Goal: Navigation & Orientation: Find specific page/section

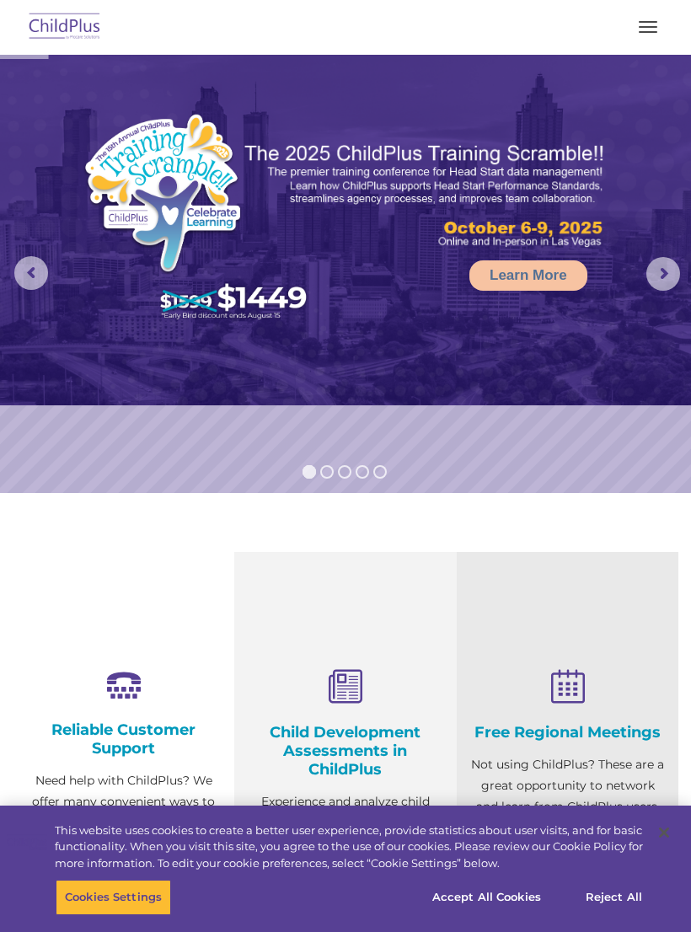
select select "MEDIUM"
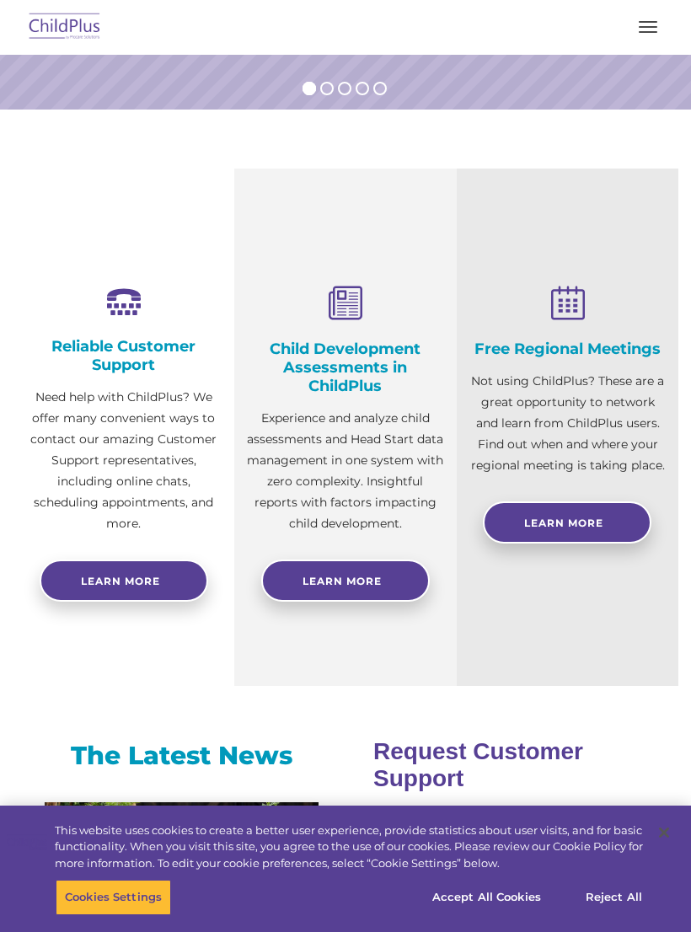
scroll to position [386, 0]
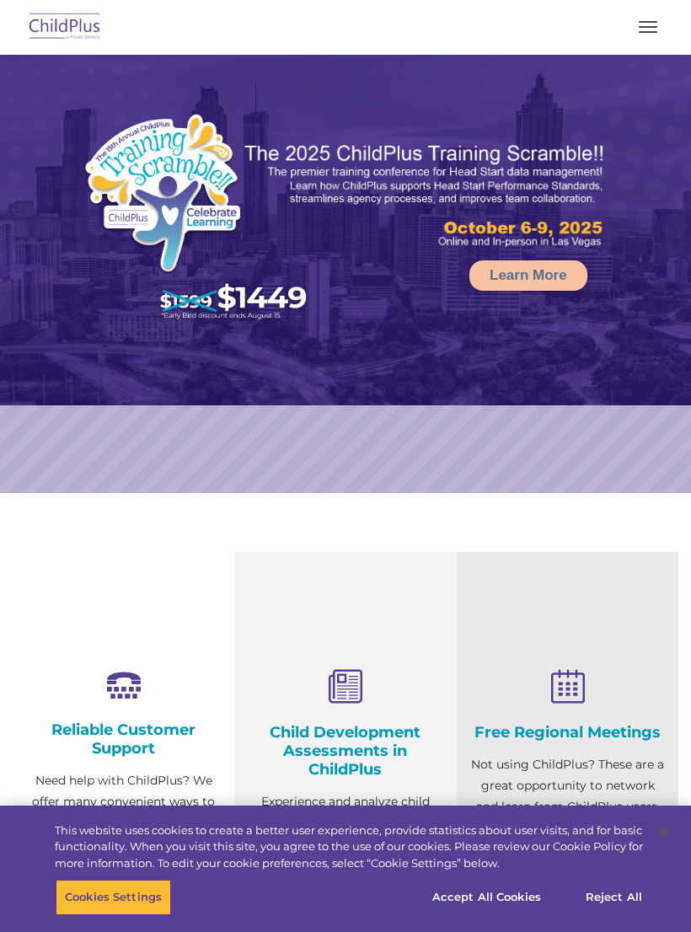
scroll to position [1178, 0]
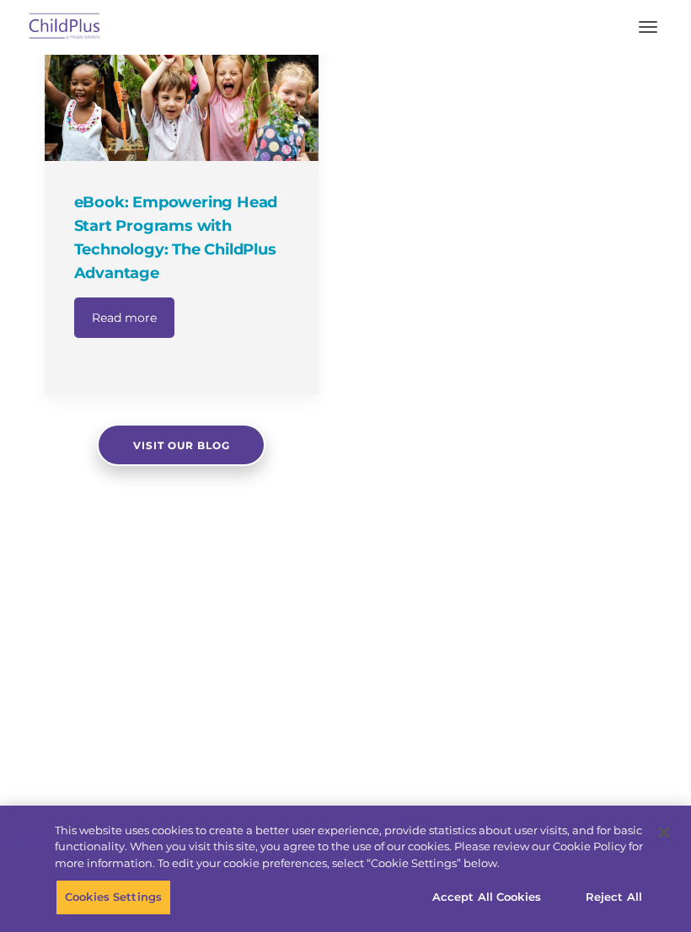
select select "MEDIUM"
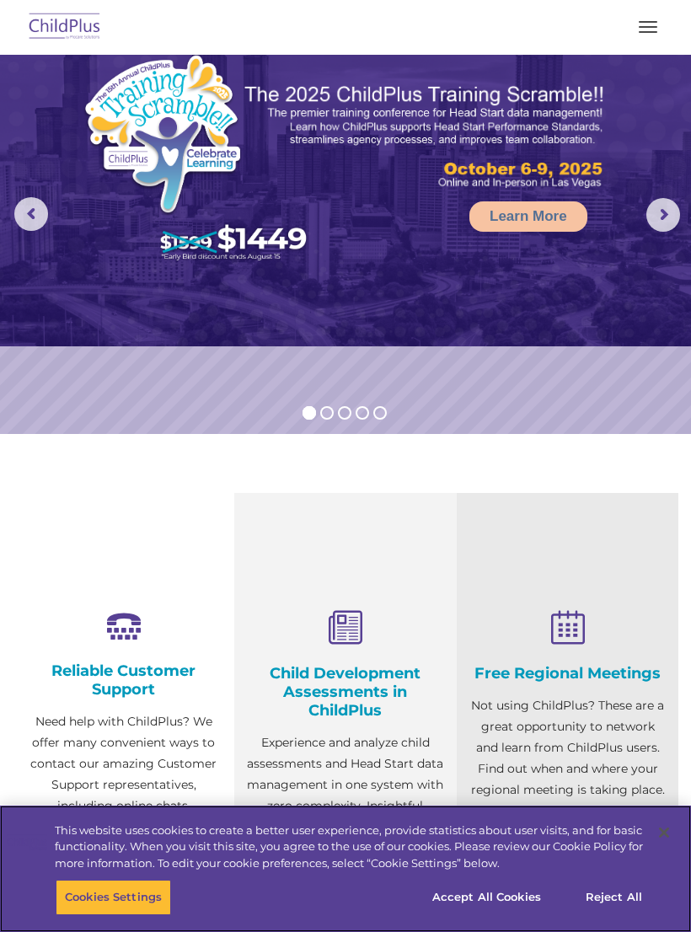
scroll to position [0, 0]
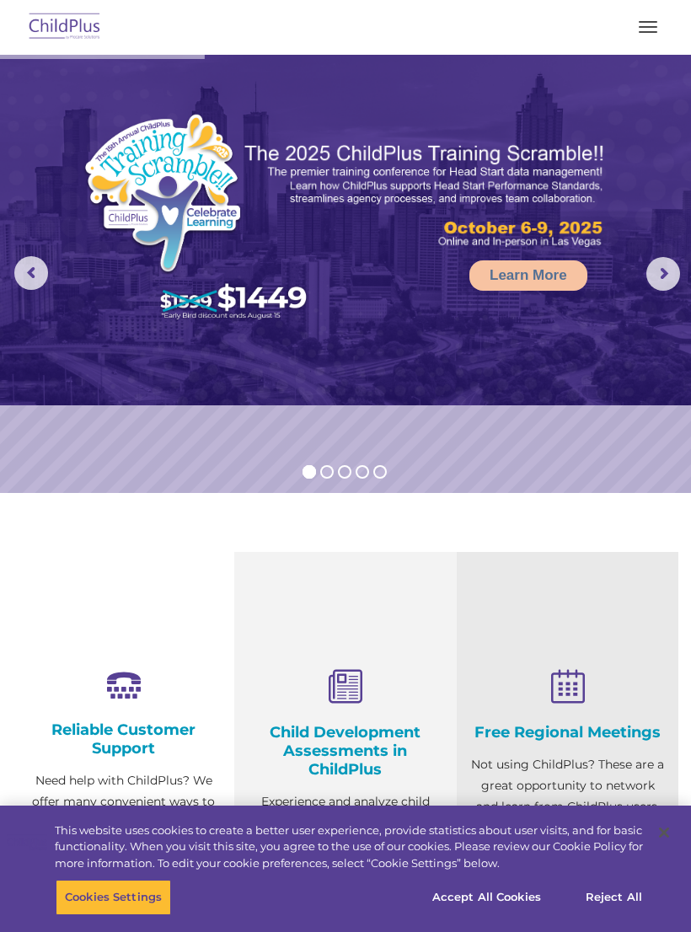
click at [666, 287] on rs-arrow at bounding box center [663, 274] width 34 height 34
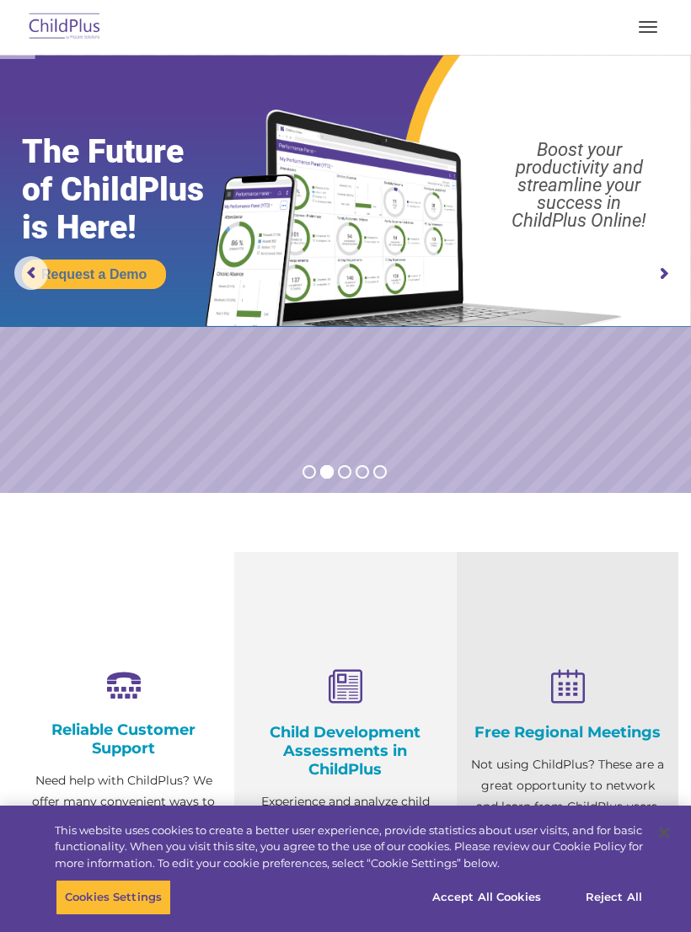
click at [657, 33] on button "button" at bounding box center [647, 26] width 35 height 27
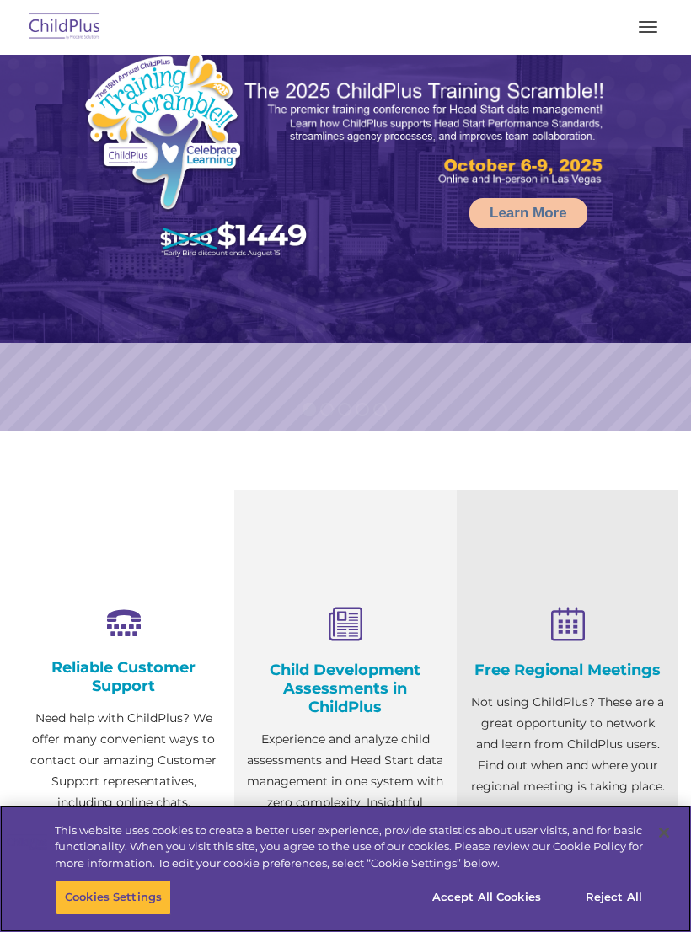
select select "MEDIUM"
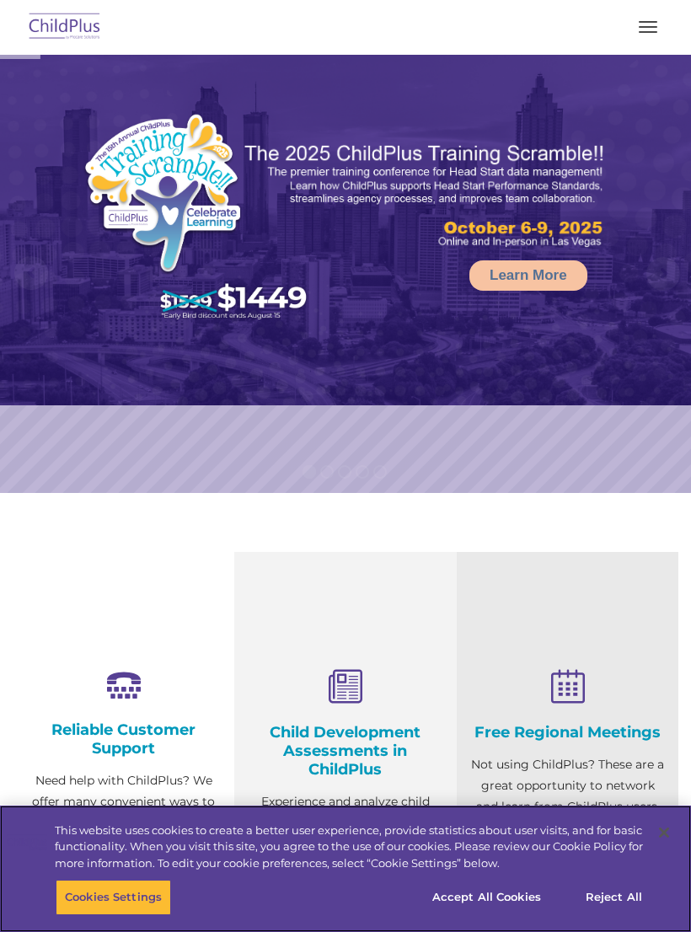
select select "MEDIUM"
click at [490, 908] on button "Accept All Cookies" at bounding box center [486, 897] width 127 height 35
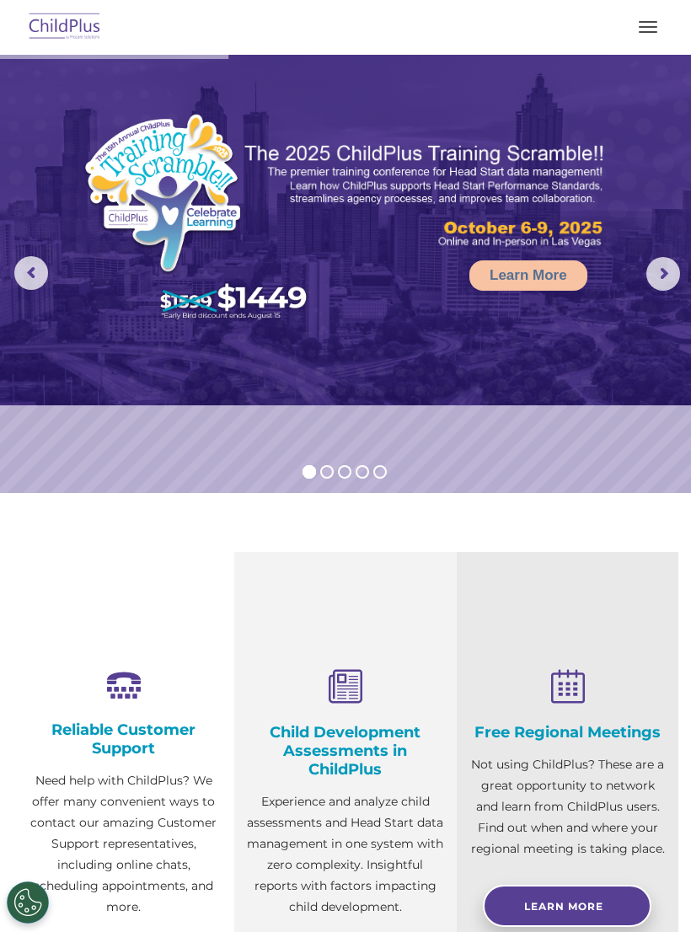
click at [630, 35] on button "button" at bounding box center [647, 26] width 35 height 27
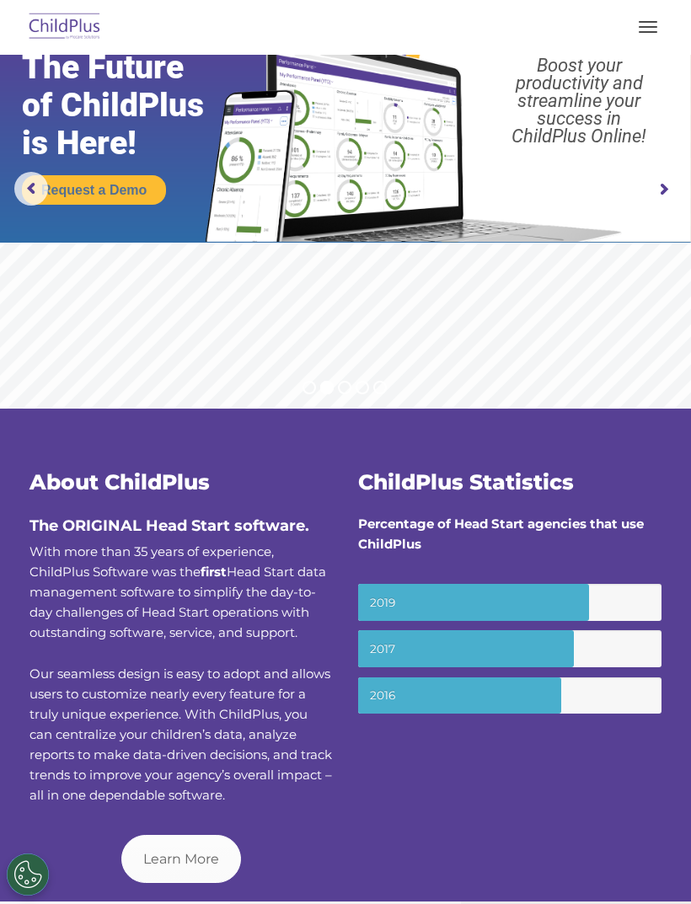
click at [656, 21] on span "button" at bounding box center [648, 22] width 19 height 2
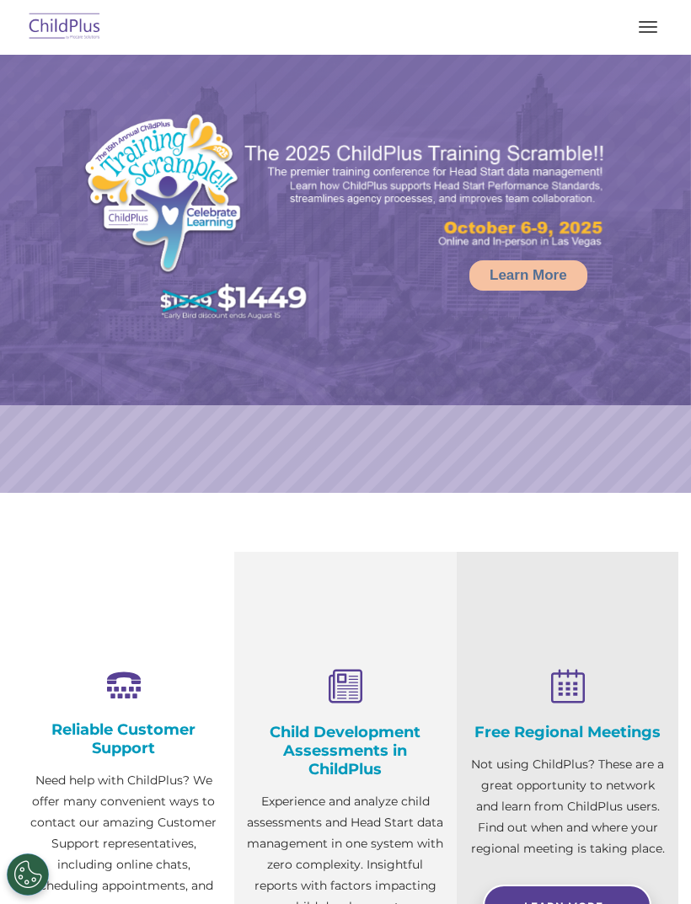
select select "MEDIUM"
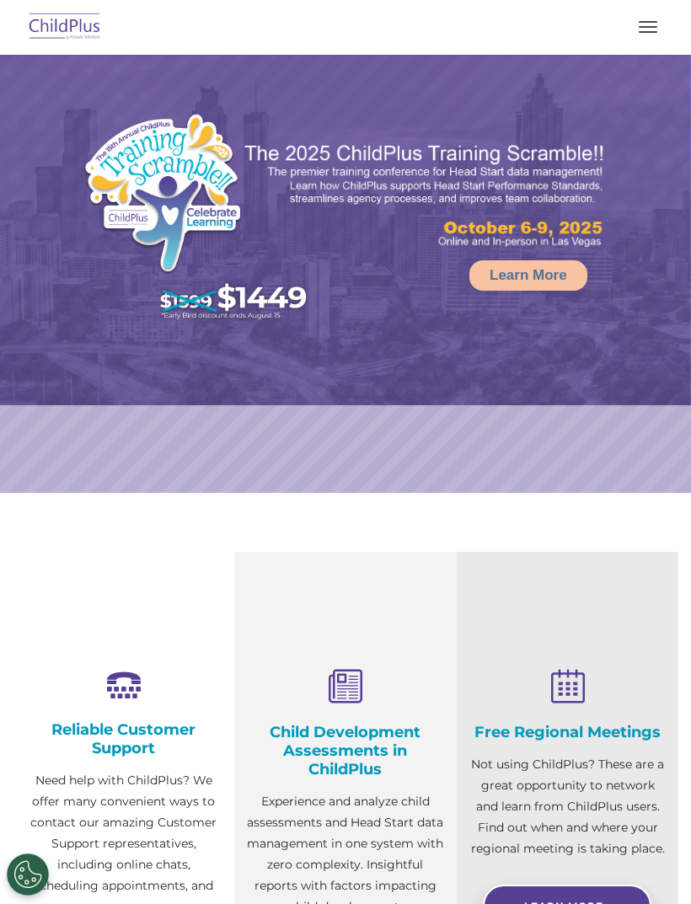
select select "MEDIUM"
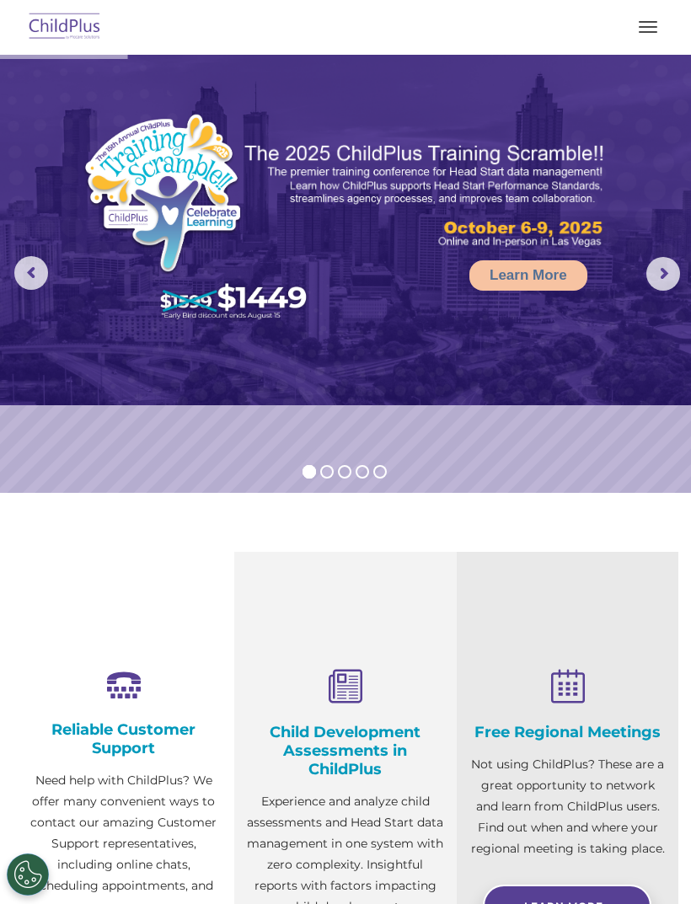
click at [19, 873] on button "Cookies Settings" at bounding box center [28, 875] width 42 height 42
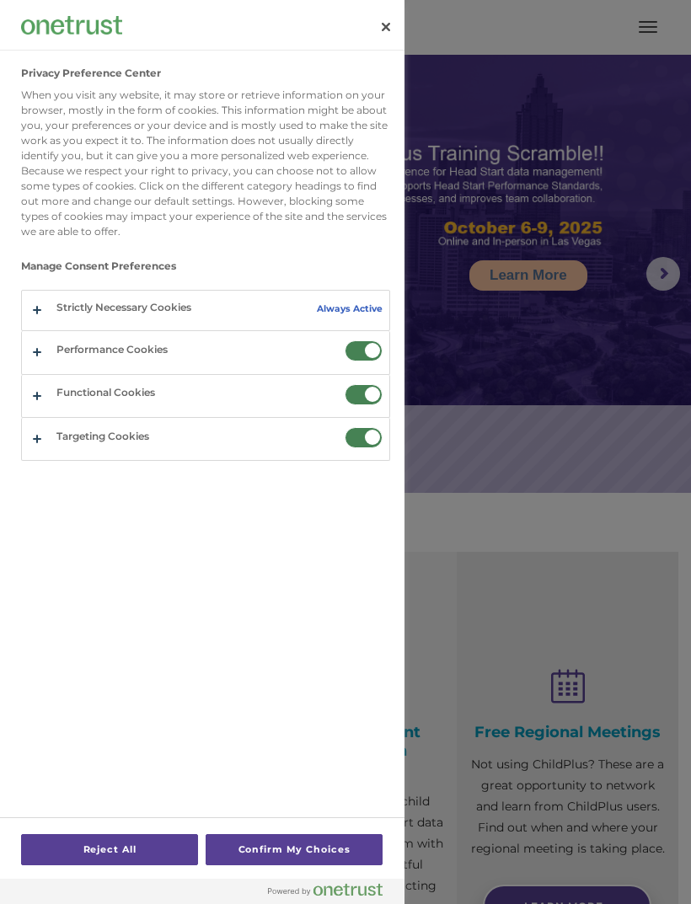
click at [536, 456] on div at bounding box center [345, 452] width 691 height 904
click at [390, 45] on button "Close" at bounding box center [385, 26] width 37 height 37
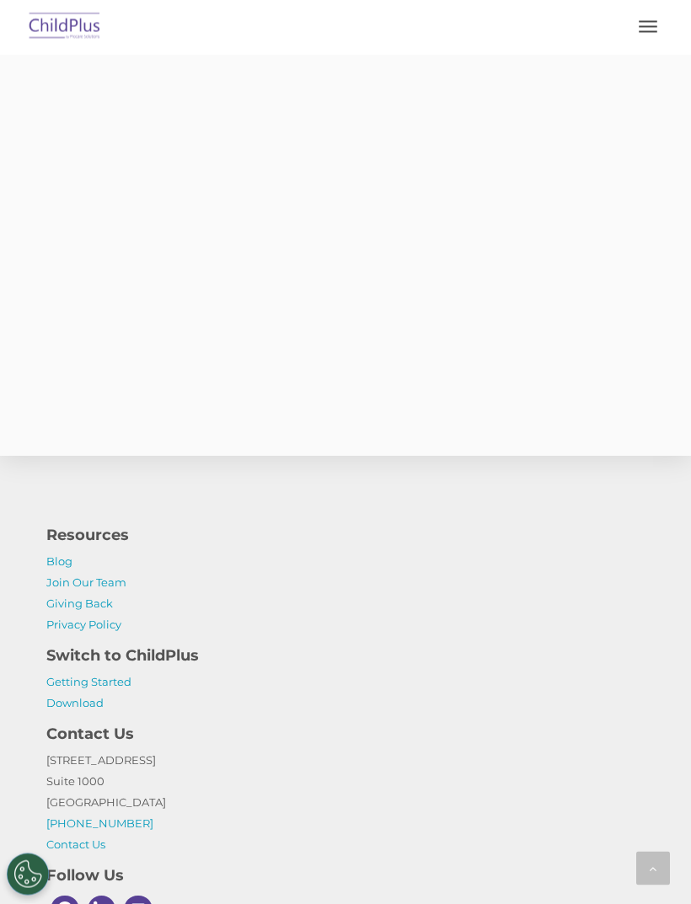
scroll to position [3684, 0]
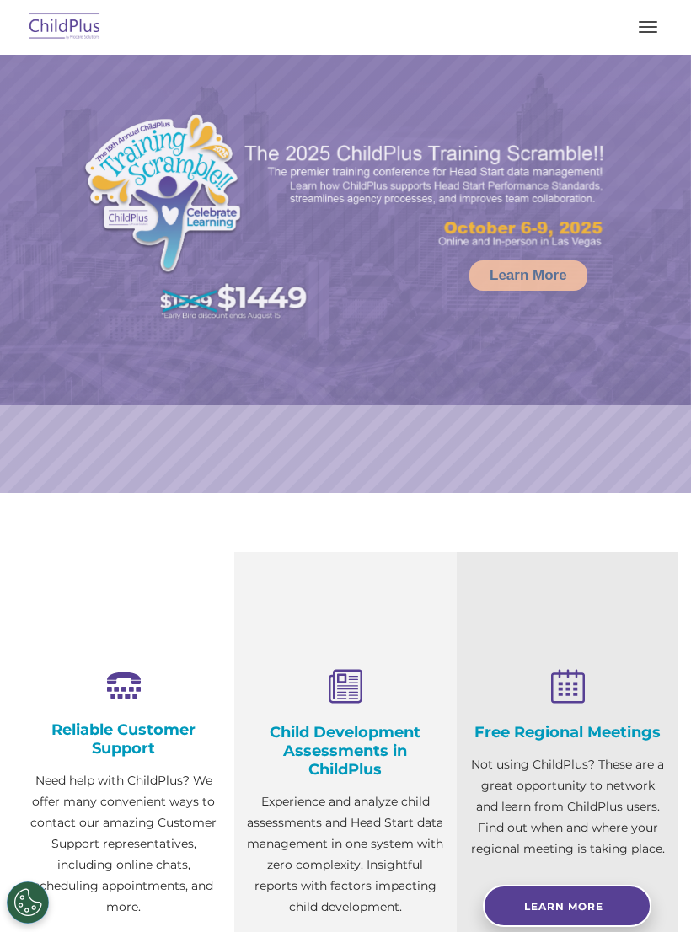
select select "MEDIUM"
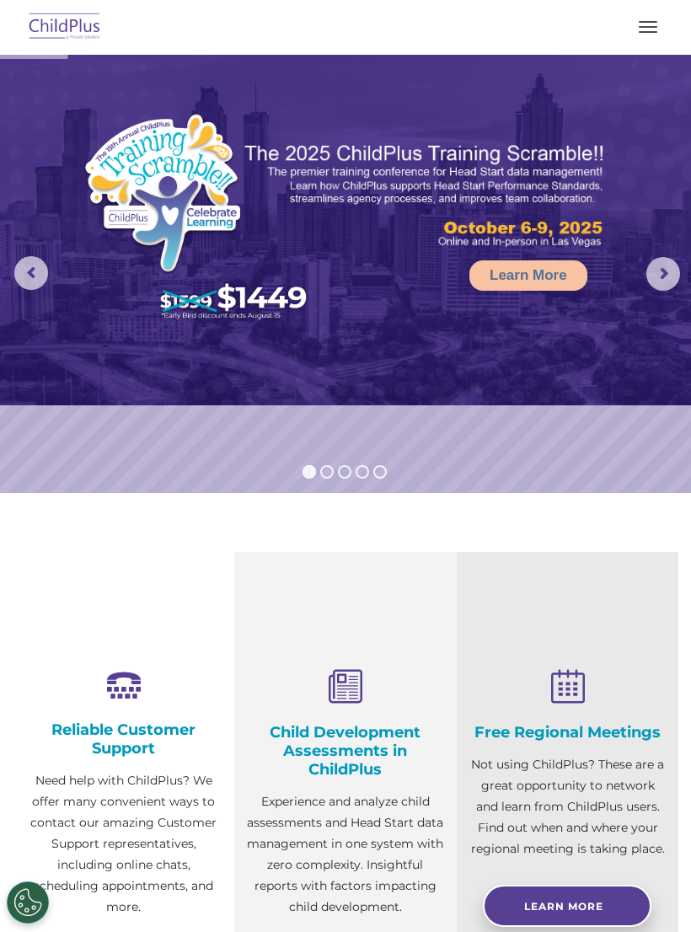
select select "MEDIUM"
click at [663, 33] on button "button" at bounding box center [647, 26] width 35 height 27
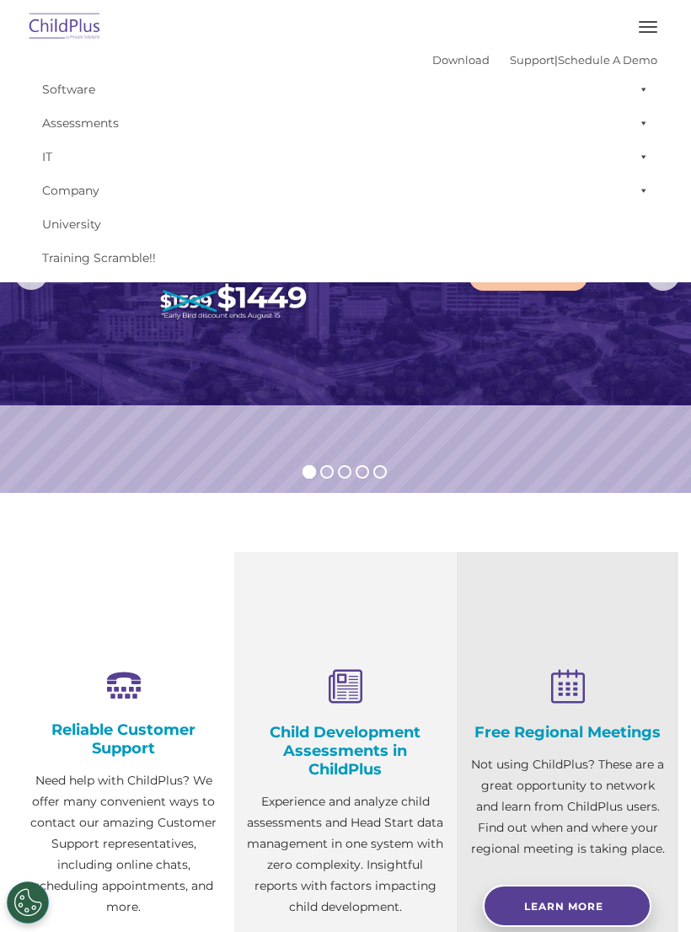
click at [633, 350] on img at bounding box center [345, 230] width 691 height 351
click at [627, 473] on rs-slide "Learn More" at bounding box center [345, 274] width 691 height 438
click at [658, 25] on button "button" at bounding box center [647, 26] width 35 height 27
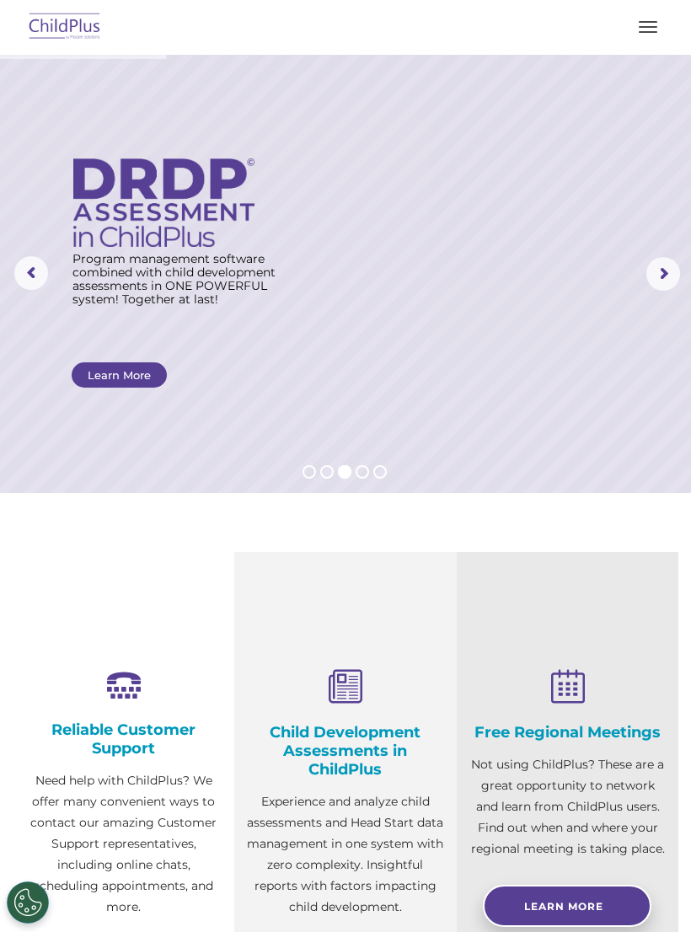
click at [634, 38] on button "button" at bounding box center [647, 26] width 35 height 27
